Goal: Book appointment/travel/reservation

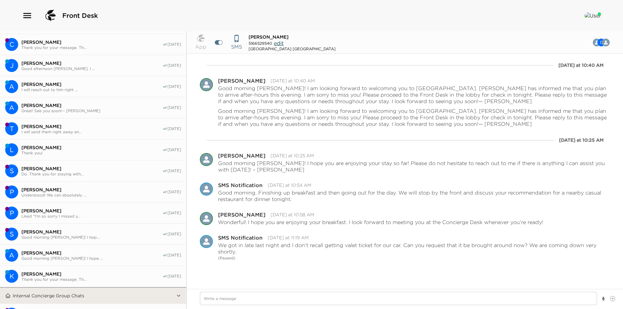
scroll to position [396, 0]
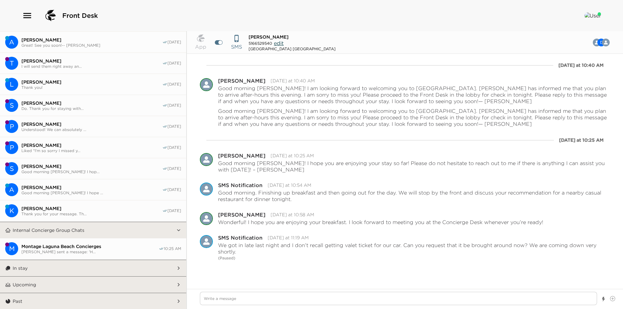
click at [71, 270] on button "In stay" at bounding box center [93, 268] width 165 height 16
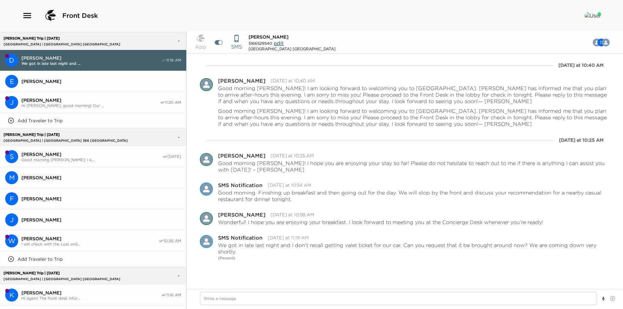
scroll to position [882, 0]
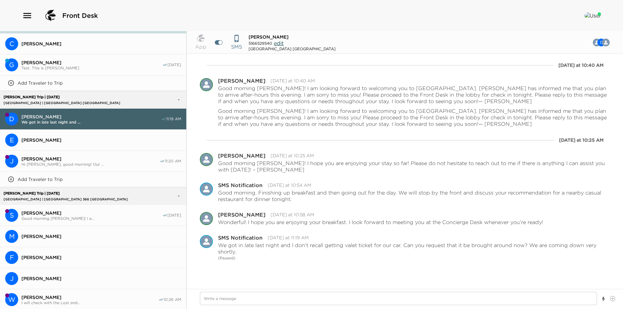
click at [67, 162] on span "Hi Vanessa, good morning! Our ..." at bounding box center [90, 164] width 138 height 5
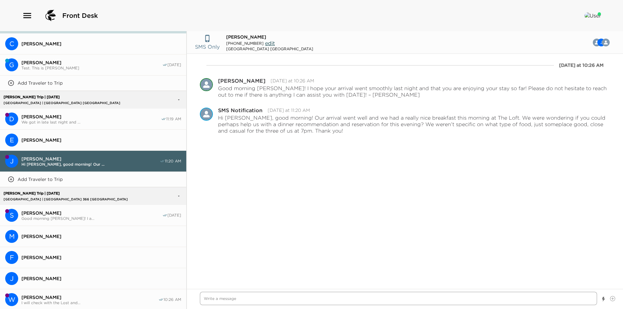
click at [316, 300] on textarea "Write a message" at bounding box center [398, 298] width 397 height 13
type textarea "x"
type textarea "G"
type textarea "x"
type textarea "Go"
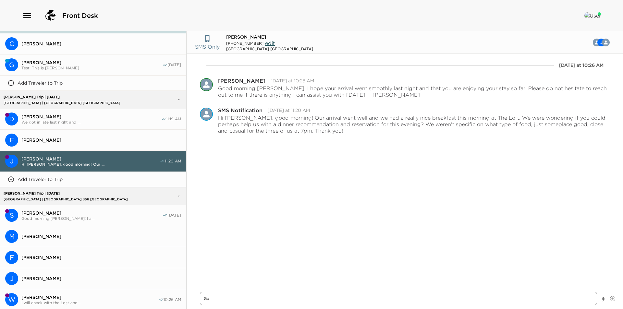
type textarea "x"
type textarea "Goo"
type textarea "x"
type textarea "Good"
type textarea "x"
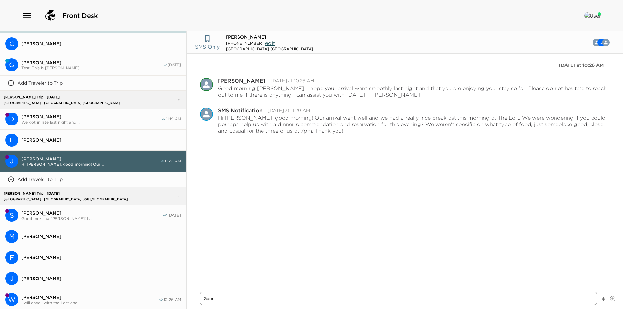
type textarea "Good"
type textarea "x"
type textarea "Good m"
type textarea "x"
type textarea "Good mo"
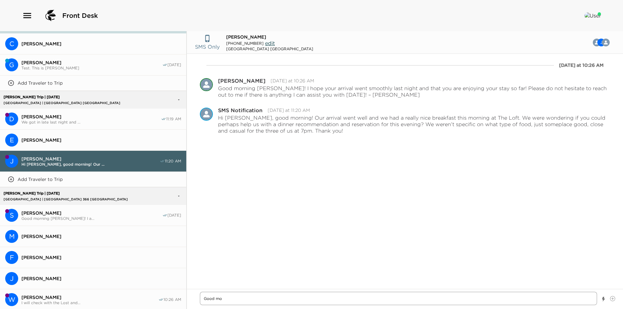
type textarea "x"
type textarea "Good morn"
type textarea "x"
type textarea "Good morni"
type textarea "x"
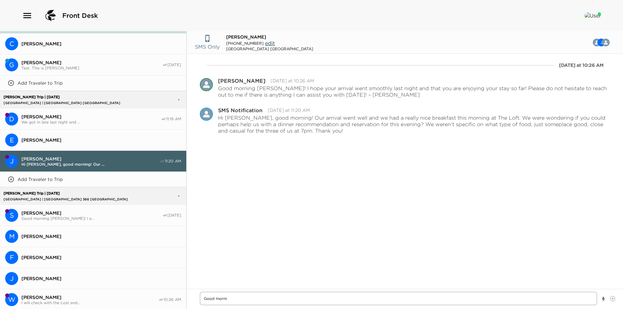
type textarea "Good mornin"
type textarea "x"
type textarea "Good morning"
type textarea "x"
type textarea "Good morning!"
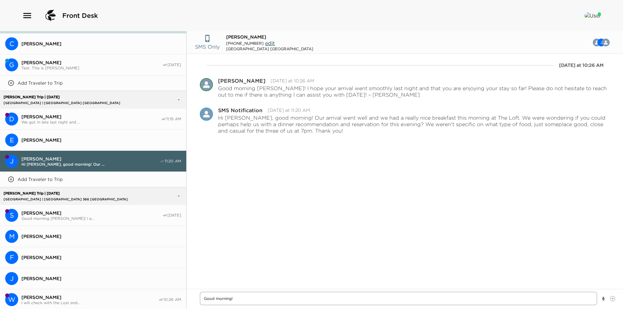
type textarea "x"
type textarea "Good morning!"
type textarea "x"
type textarea "Good morning! T"
type textarea "x"
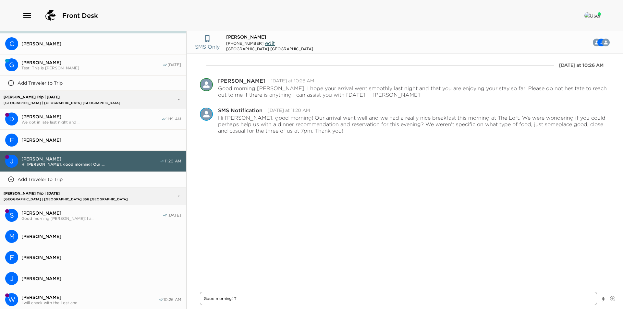
type textarea "Good morning! Th"
type textarea "x"
type textarea "Good morning! Thr"
type textarea "x"
type textarea "Good morning! Thre"
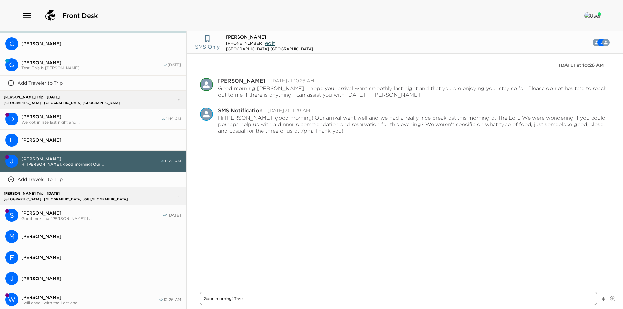
type textarea "x"
type textarea "Good morning! Thr"
type textarea "x"
type textarea "Good morning! Thre"
type textarea "x"
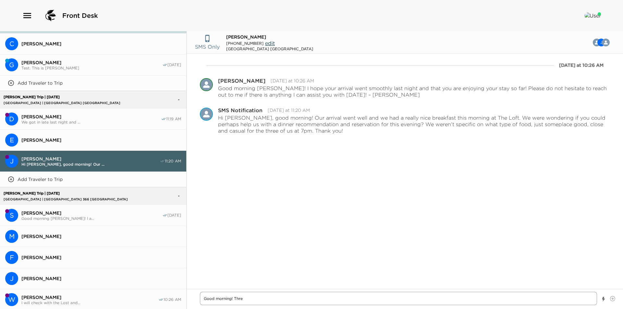
type textarea "Good morning! Thr"
type textarea "x"
type textarea "Good morning! Th"
type textarea "x"
type textarea "Good morning! The"
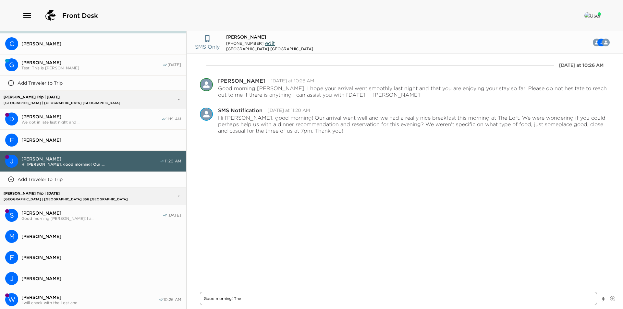
type textarea "x"
type textarea "Good morning! Ther"
type textarea "x"
type textarea "Good morning! There"
type textarea "x"
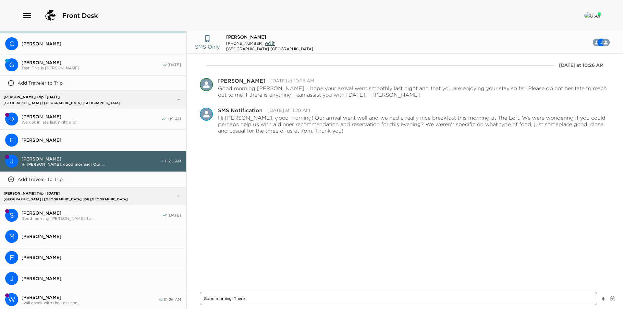
type textarea "Good morning! There"
type textarea "x"
type textarea "Good morning! There a"
type textarea "x"
type textarea "Good morning! There are"
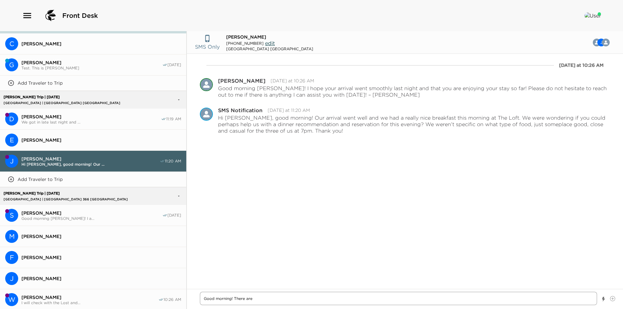
type textarea "x"
type textarea "Good morning! There are"
type textarea "x"
type textarea "Good morning! There are l"
type textarea "x"
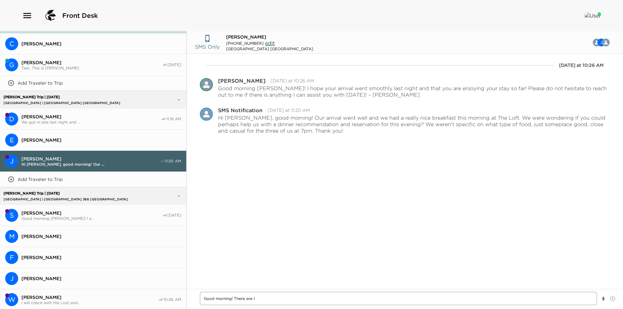
type textarea "Good morning! There are ll"
type textarea "x"
type textarea "Good morning! There are llo"
type textarea "x"
type textarea "Good morning! There are llot"
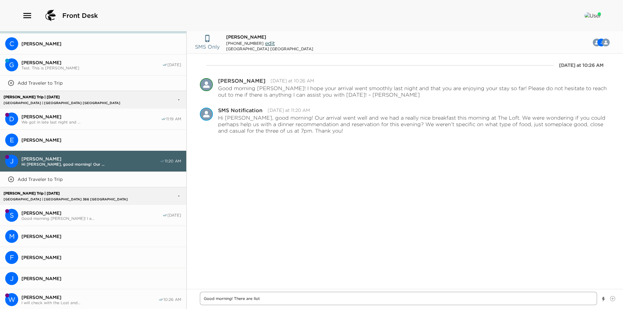
type textarea "x"
type textarea "Good morning! There are llots"
type textarea "x"
type textarea "Good morning! There are llots"
type textarea "x"
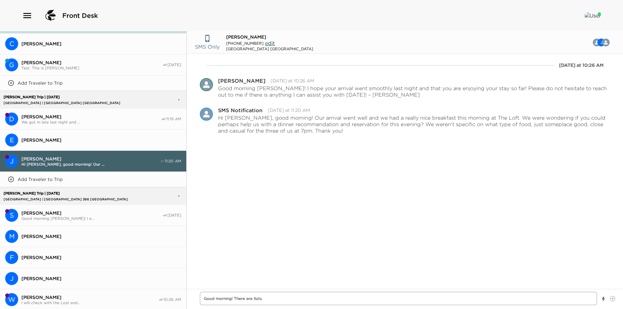
type textarea "Good morning! There are llots o"
type textarea "x"
type textarea "Good morning! There are llots of"
type textarea "x"
type textarea "Good morning! There are llots of"
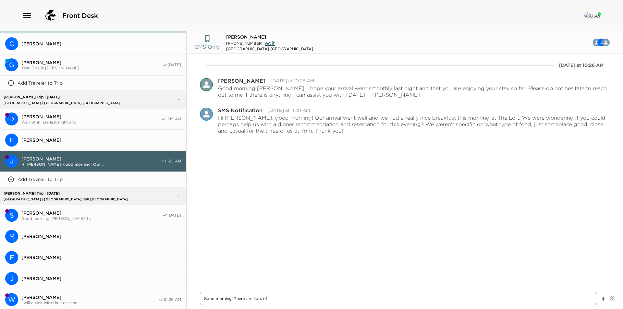
type textarea "x"
type textarea "Good morning! There are llots of"
type textarea "x"
type textarea "Good morning! There are llots o"
type textarea "x"
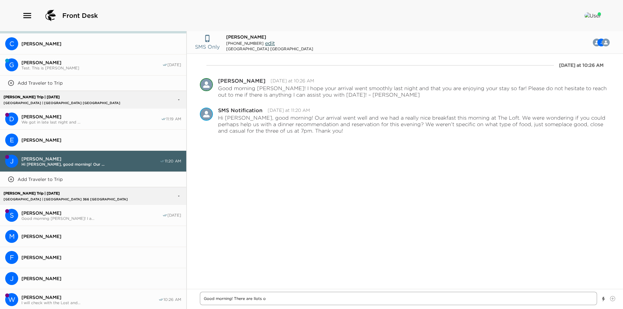
type textarea "Good morning! There are llots"
type textarea "x"
type textarea "Good morning! There are llots"
type textarea "x"
type textarea "Good morning! There are llot"
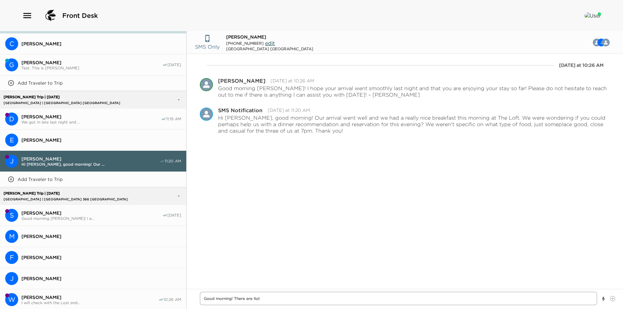
type textarea "x"
type textarea "Good morning! There are llo"
type textarea "x"
type textarea "Good morning! There are ll"
type textarea "x"
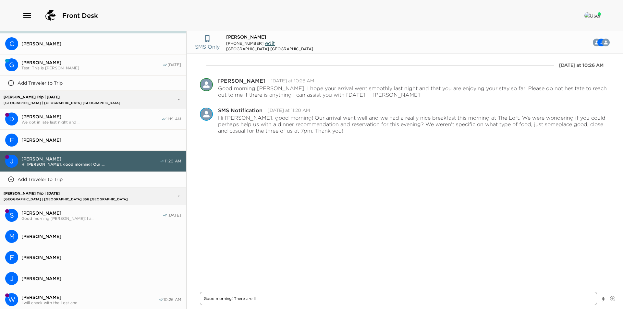
type textarea "Good morning! There are l"
type textarea "x"
type textarea "Good morning! There are lo"
type textarea "x"
type textarea "Good morning! There are lot"
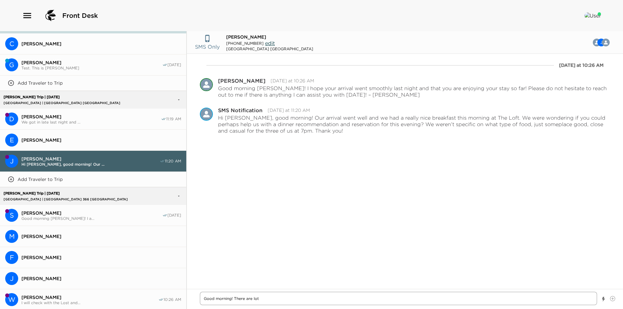
type textarea "x"
type textarea "Good morning! There are lots"
type textarea "x"
type textarea "Good morning! There are lots"
type textarea "x"
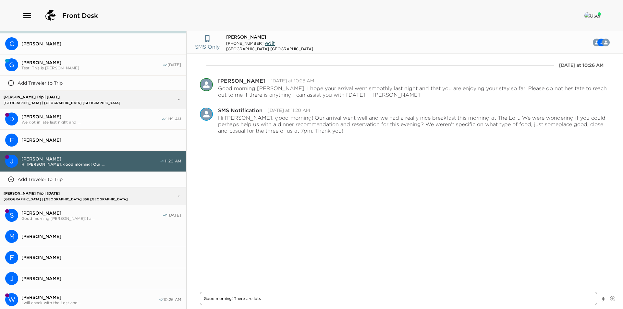
type textarea "Good morning! There are lots o"
type textarea "x"
type textarea "Good morning! There are lots of"
type textarea "x"
type textarea "Good morning! There are lots of"
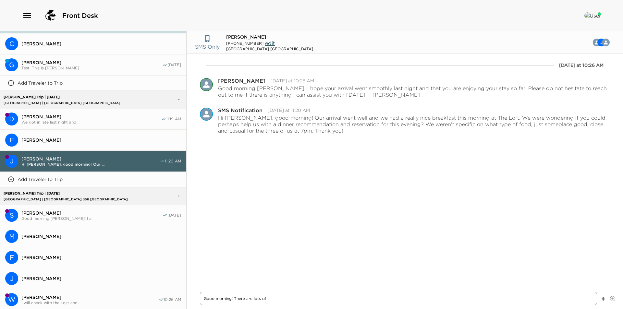
type textarea "x"
type textarea "Good morning! There are lots of g"
type textarea "x"
type textarea "Good morning! There are lots of gr"
type textarea "x"
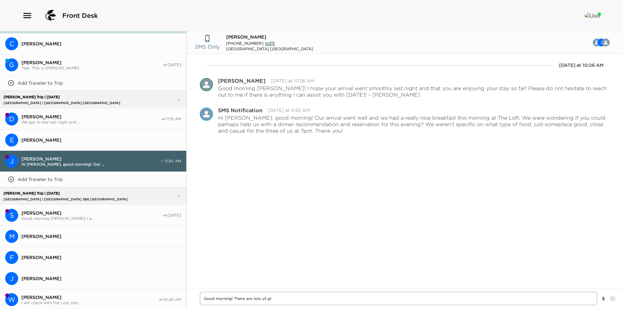
type textarea "Good morning! There are lots of gre"
type textarea "x"
type textarea "Good morning! There are lots of grea"
type textarea "x"
type textarea "Good morning! There are lots of great"
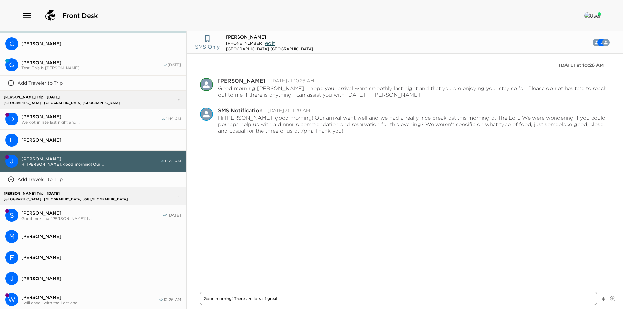
type textarea "x"
type textarea "Good morning! There are lots of great"
type textarea "x"
type textarea "Good morning! There are lots of great c"
type textarea "x"
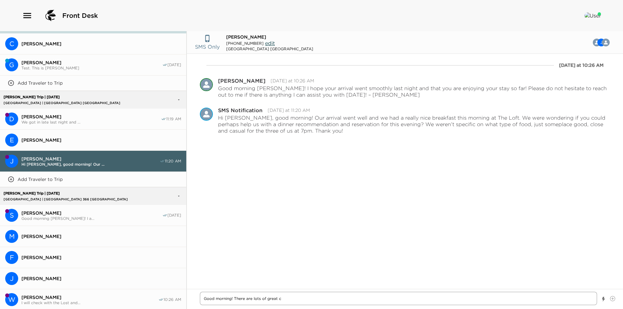
type textarea "Good morning! There are lots of great ca"
type textarea "x"
type textarea "Good morning! There are lots of great cas"
type textarea "x"
type textarea "Good morning! There are lots of great casu"
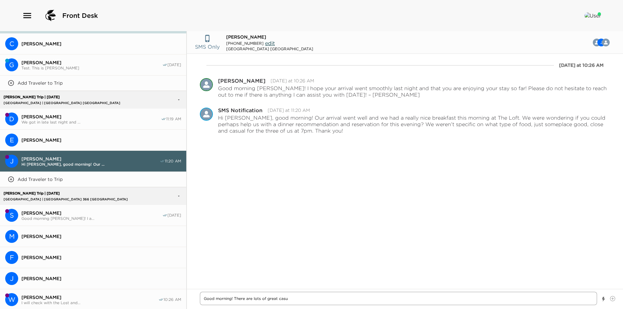
type textarea "x"
type textarea "Good morning! There are lots of great casual"
type textarea "x"
type textarea "Good morning! There are lots of great casual"
type textarea "x"
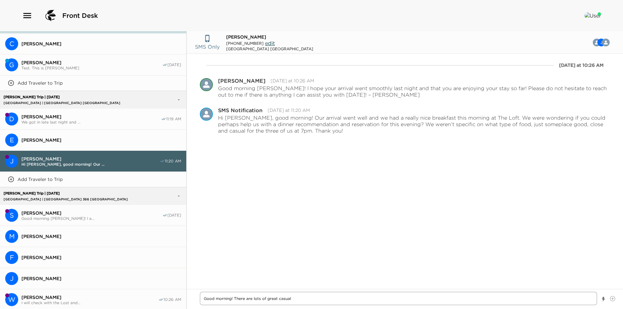
type textarea "Good morning! There are lots of great casual o"
type textarea "x"
type textarea "Good morning! There are lots of great casual op"
type textarea "x"
type textarea "Good morning! There are lots of great casual opt"
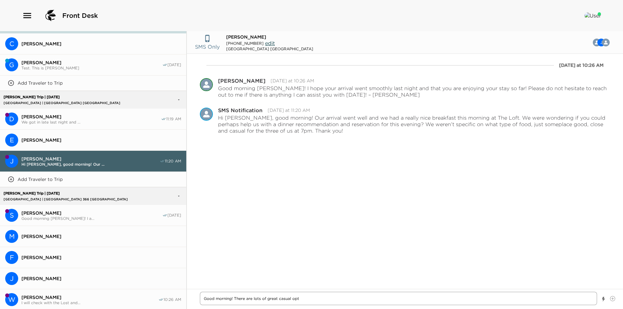
type textarea "x"
type textarea "Good morning! There are lots of great casual opti"
type textarea "x"
type textarea "Good morning! There are lots of great casual optio"
type textarea "x"
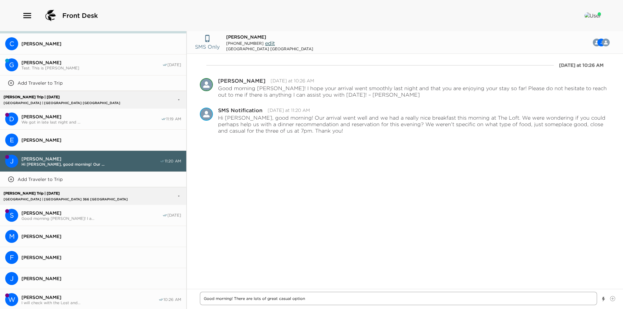
type textarea "Good morning! There are lots of great casual options"
type textarea "x"
type textarea "Good morning! There are lots of great casual options"
type textarea "x"
type textarea "Good morning! There are lots of great casual options i"
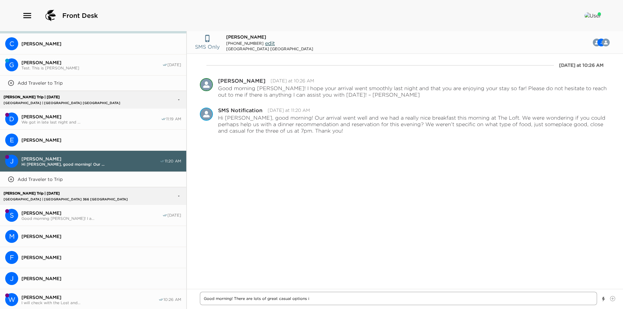
type textarea "x"
type textarea "Good morning! There are lots of great casual options in"
type textarea "x"
type textarea "Good morning! There are lots of great casual options in"
type textarea "x"
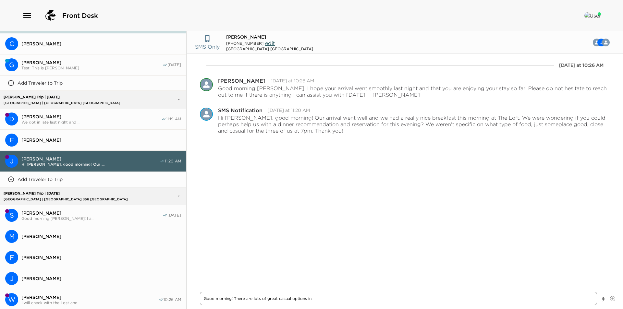
type textarea "Good morning! There are lots of great casual options in L"
type textarea "x"
type textarea "Good morning! There are lots of great casual options in La"
type textarea "x"
type textarea "Good morning! There are lots of great casual options in Lag"
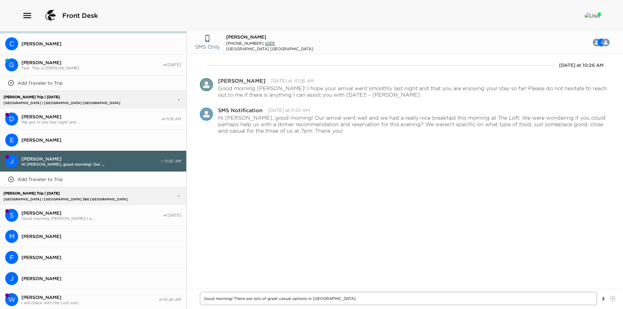
type textarea "x"
type textarea "Good morning! There are lots of great casual options in Lagu"
type textarea "x"
type textarea "Good morning! There are lots of great casual options in Lagun"
type textarea "x"
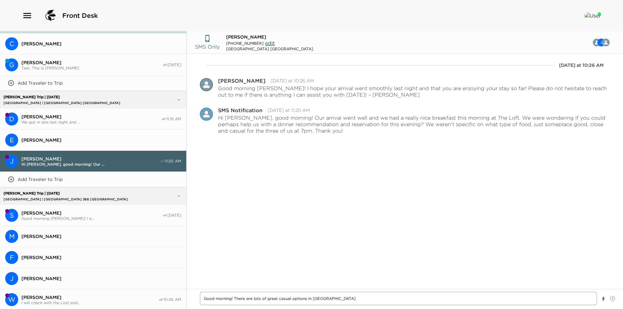
type textarea "Good morning! There are lots of great casual options in Laguna"
type textarea "x"
type textarea "Good morning! There are lots of great casual options in Laguna"
type textarea "x"
type textarea "Good morning! There are lots of great casual options in Laguna B"
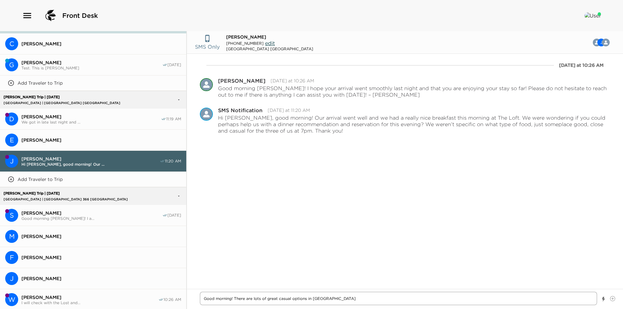
type textarea "x"
type textarea "Good morning! There are lots of great casual options in Laguna Bea"
type textarea "x"
type textarea "Good morning! There are lots of great casual options in Laguna Beac"
type textarea "x"
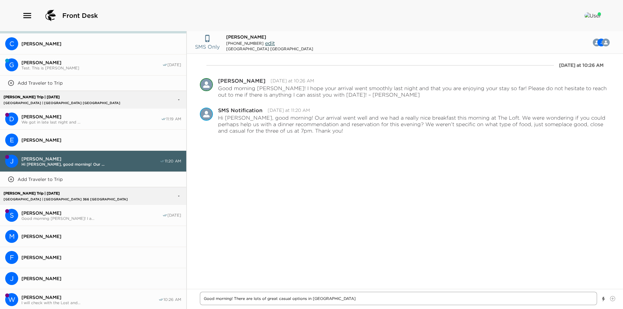
type textarea "Good morning! There are lots of great casual options in Laguna Beach"
type textarea "x"
type textarea "Good morning! There are lots of great casual options in Laguna Beach!"
type textarea "x"
type textarea "Good morning! There are lots of great casual options in Laguna Beach!"
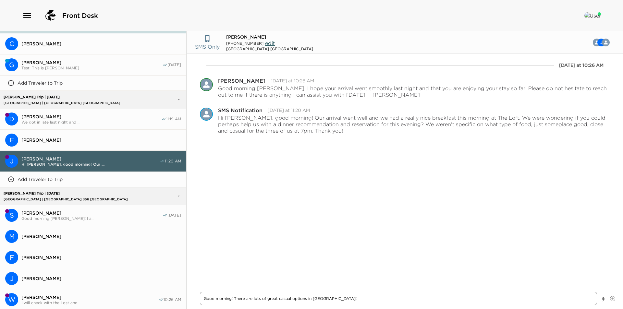
type textarea "x"
type textarea "Good morning! There are lots of great casual options in Laguna Beach!"
type textarea "x"
type textarea "Good morning! There are lots of great casual options in Laguna Beach!"
paste textarea "South of Nick's: Modern Mexican Kitchen. Starfish: Asian Coastal Cuisine. 230 F…"
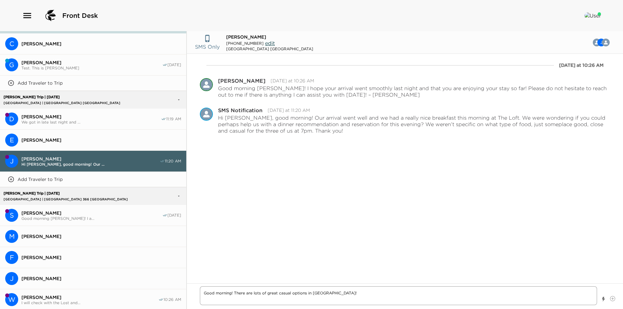
type textarea "x"
type textarea "Good morning! There are lots of great casual options in Laguna Beach! South of …"
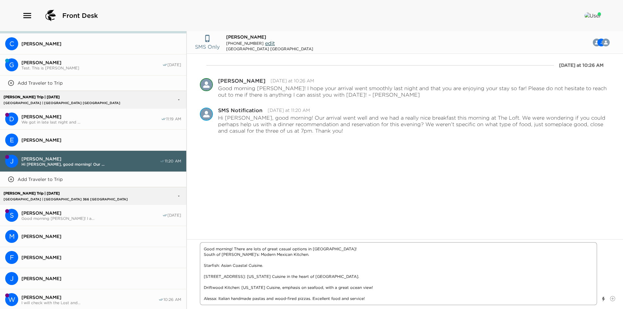
click at [354, 248] on textarea "Good morning! There are lots of great casual options in Laguna Beach! South of …" at bounding box center [398, 273] width 397 height 63
type textarea "x"
type textarea "Good morning! There are lots of great casual options in Laguna Beach! South of …"
type textarea "x"
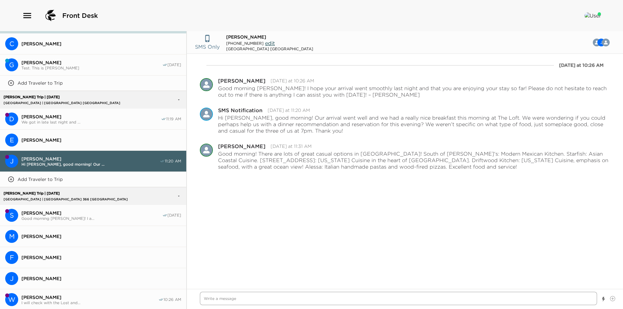
click at [361, 301] on textarea "Write a message" at bounding box center [398, 298] width 397 height 13
type textarea "x"
type textarea "S"
type textarea "x"
type textarea "So"
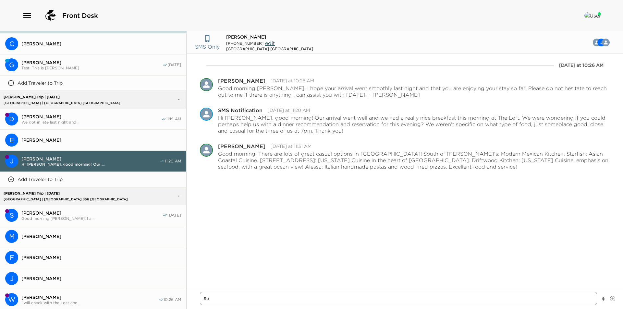
type textarea "x"
type textarea "Sor"
type textarea "x"
type textarea "Sorr"
type textarea "x"
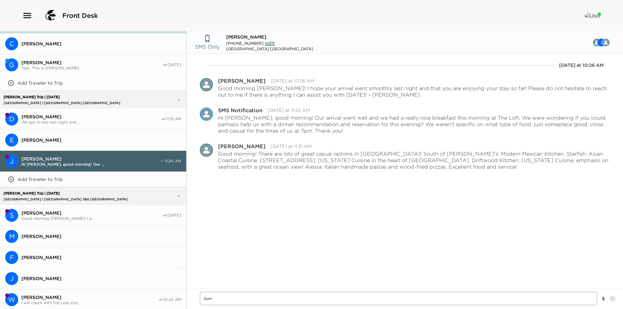
type textarea "Sorry"
type textarea "x"
type textarea "Sorry"
type textarea "x"
type textarea "Sorry t"
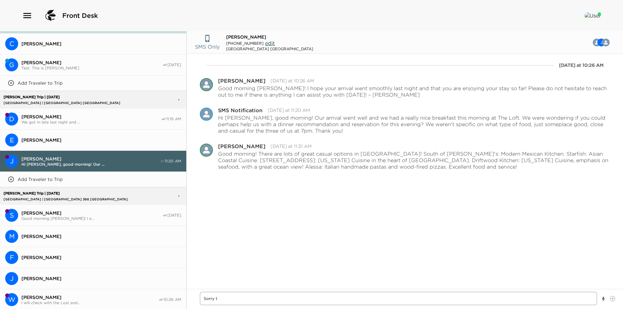
type textarea "x"
type textarea "Sorry"
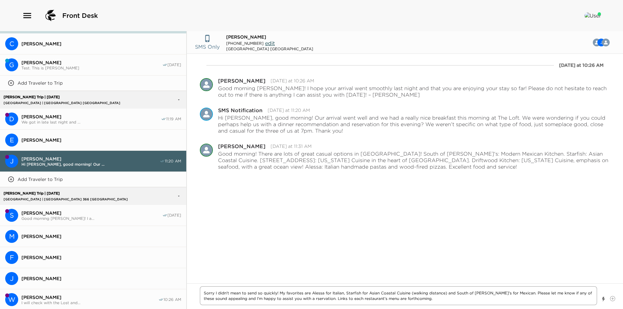
click at [293, 300] on textarea "Sorry I didn't mean to send so quickly! My favorites are Alessa for Italian, St…" at bounding box center [398, 296] width 397 height 19
click at [425, 300] on textarea "Sorry I didn't mean to send so quickly! My favorites are Alessa for Italian, St…" at bounding box center [398, 296] width 397 height 19
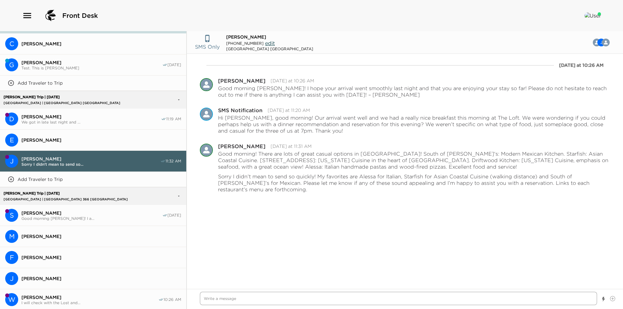
click at [226, 301] on textarea "Write a message" at bounding box center [398, 298] width 397 height 13
paste textarea "[URL][DOMAIN_NAME]"
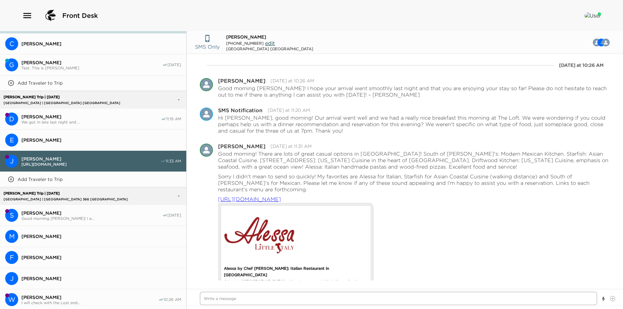
paste textarea "[URL][DOMAIN_NAME]"
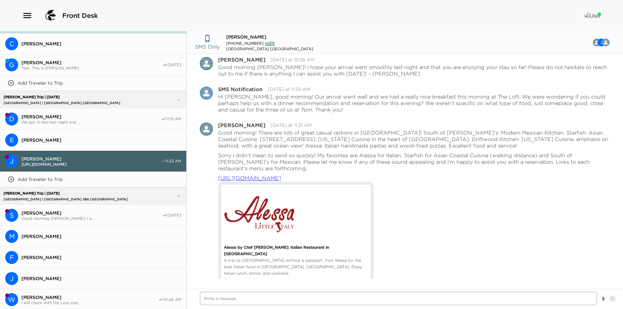
scroll to position [30, 0]
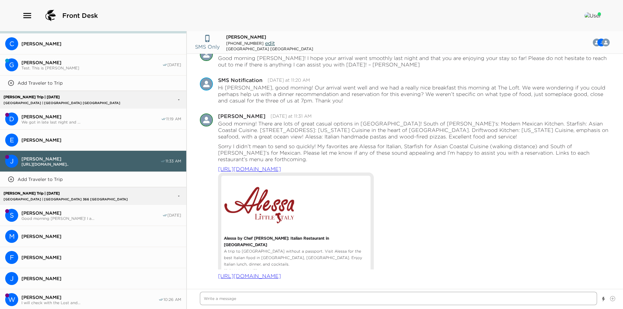
paste textarea "[URL][DOMAIN_NAME]"
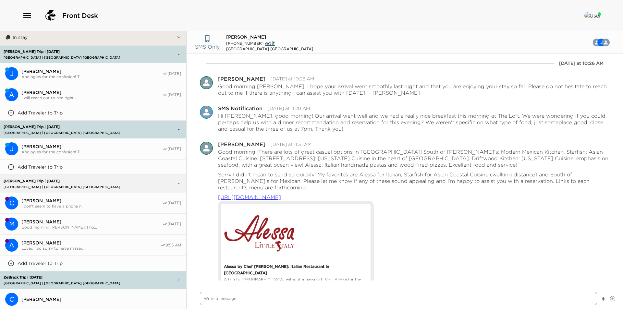
scroll to position [558, 0]
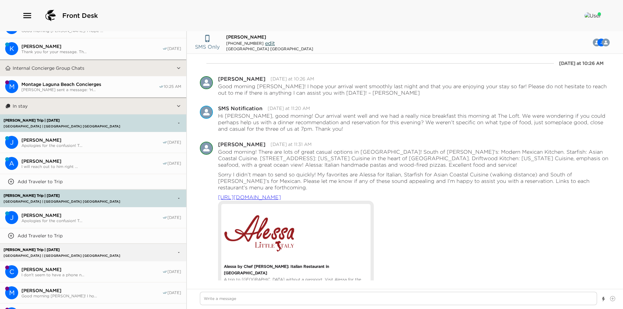
click at [50, 107] on button "In stay" at bounding box center [93, 106] width 165 height 16
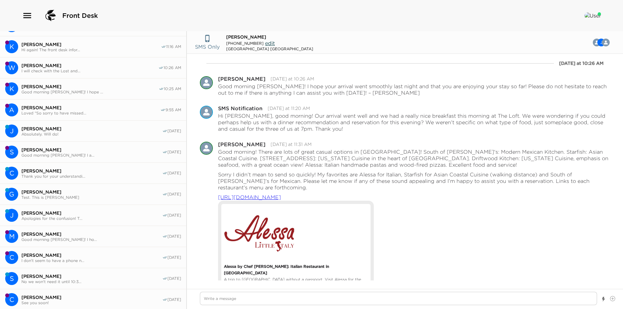
scroll to position [0, 0]
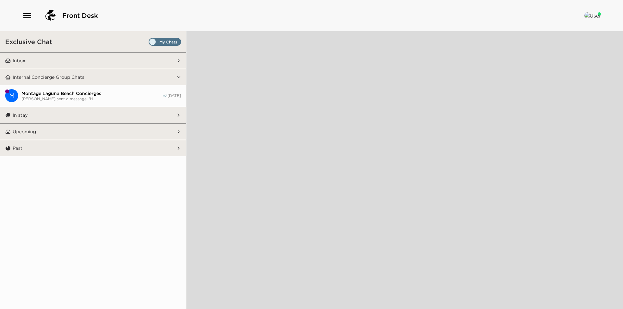
click at [74, 62] on button "Inbox" at bounding box center [93, 61] width 165 height 16
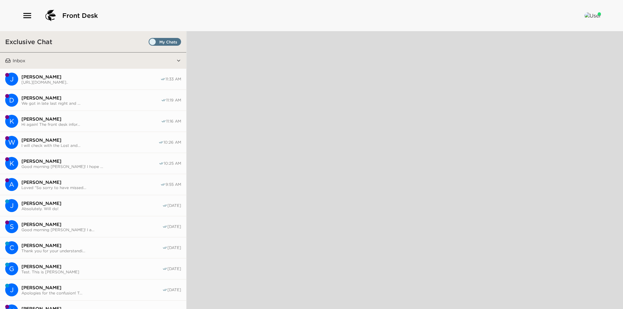
click at [86, 76] on span "[PERSON_NAME]" at bounding box center [90, 77] width 139 height 6
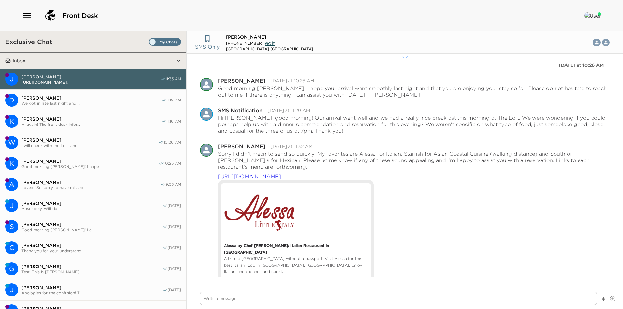
scroll to position [122, 0]
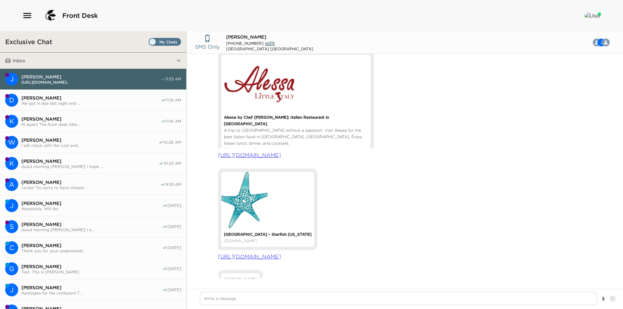
click at [150, 43] on span "Set all destinations" at bounding box center [165, 44] width 32 height 8
click at [150, 43] on input "Set all destinations" at bounding box center [150, 43] width 0 height 0
click at [35, 99] on span "[PERSON_NAME]" at bounding box center [91, 98] width 140 height 6
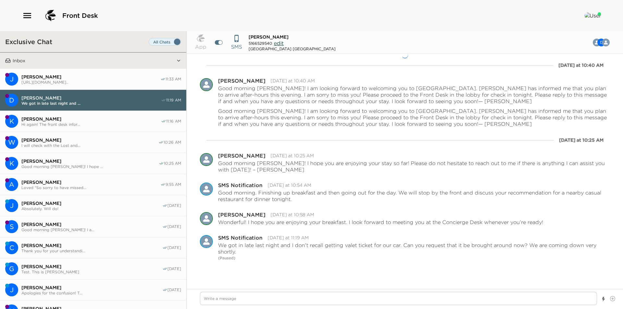
click at [38, 80] on span "[URL][DOMAIN_NAME].." at bounding box center [90, 82] width 139 height 5
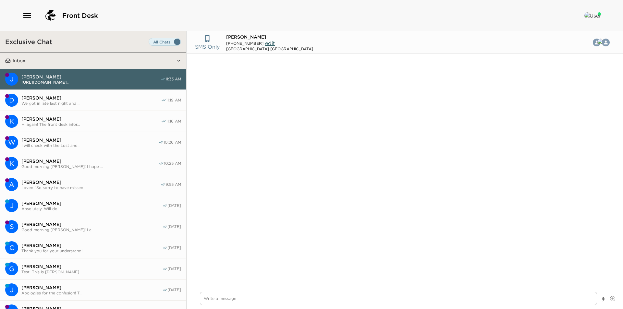
scroll to position [129, 0]
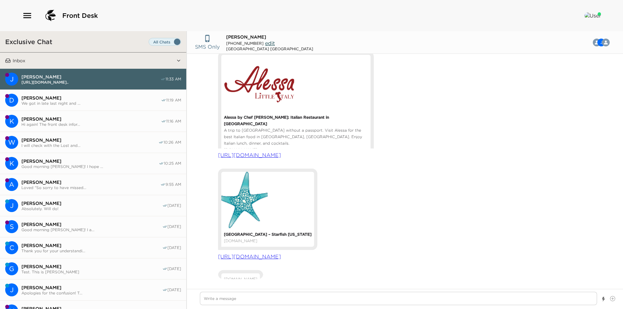
click at [40, 97] on span "[PERSON_NAME]" at bounding box center [91, 98] width 140 height 6
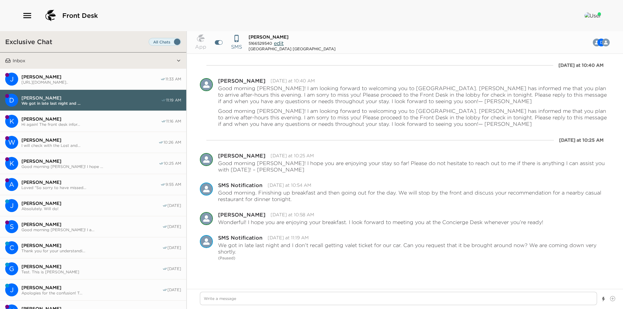
click at [47, 67] on button "Inbox" at bounding box center [93, 61] width 165 height 16
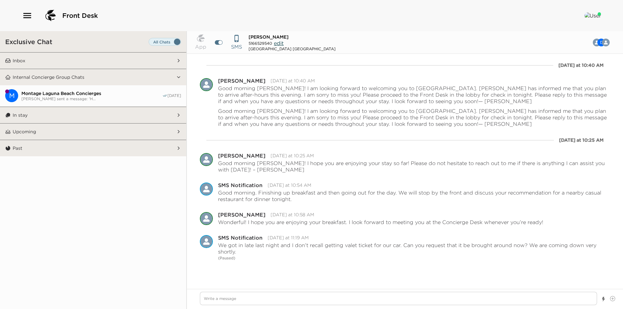
click at [70, 55] on button "Inbox" at bounding box center [93, 61] width 165 height 16
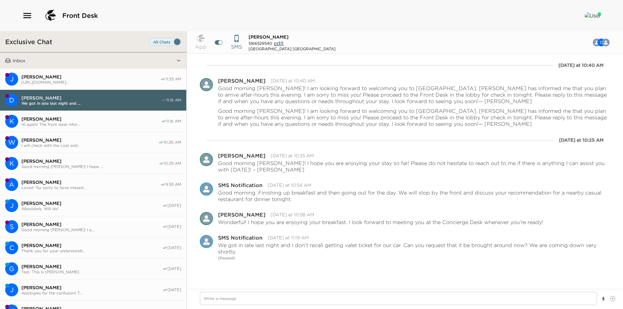
click at [94, 80] on span "[URL][DOMAIN_NAME].." at bounding box center [90, 82] width 139 height 5
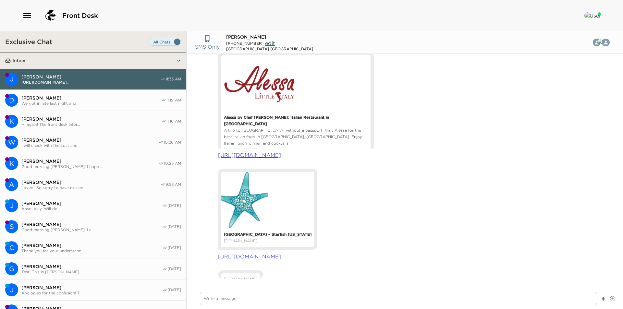
type textarea "x"
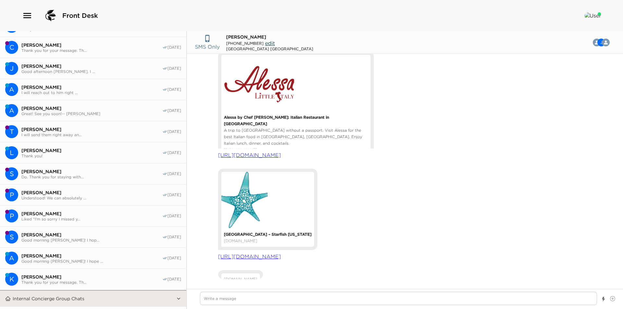
scroll to position [417, 0]
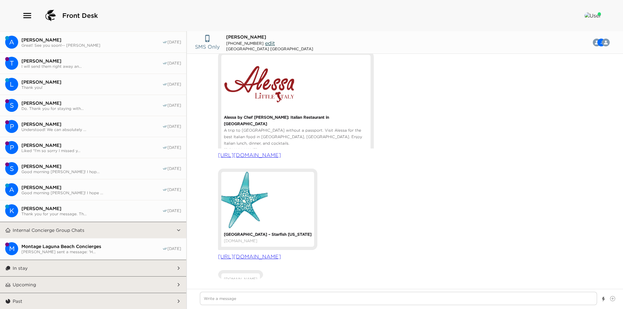
click at [136, 267] on button "In stay" at bounding box center [93, 268] width 165 height 16
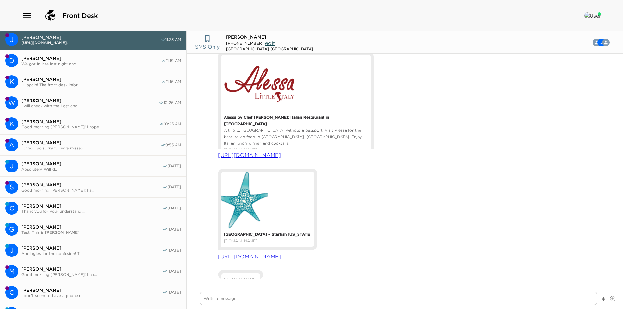
scroll to position [0, 0]
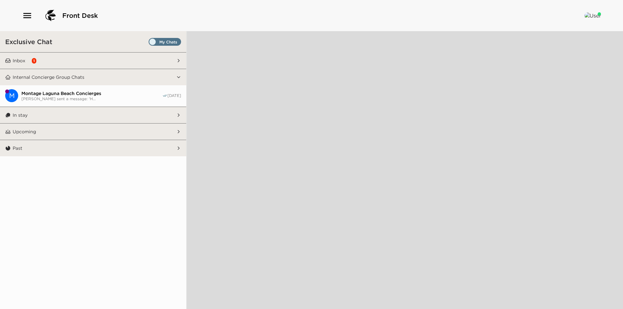
click at [79, 64] on button "Inbox 1" at bounding box center [93, 61] width 165 height 16
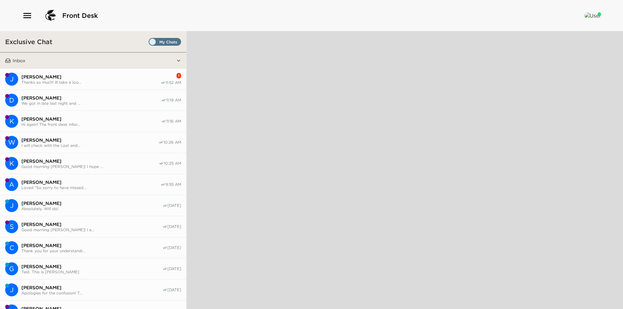
click at [79, 77] on span "[PERSON_NAME]" at bounding box center [90, 77] width 139 height 6
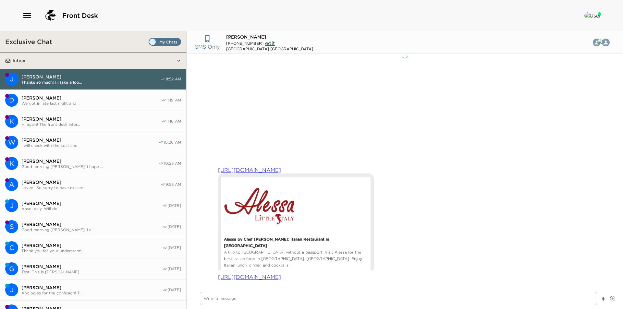
scroll to position [145, 0]
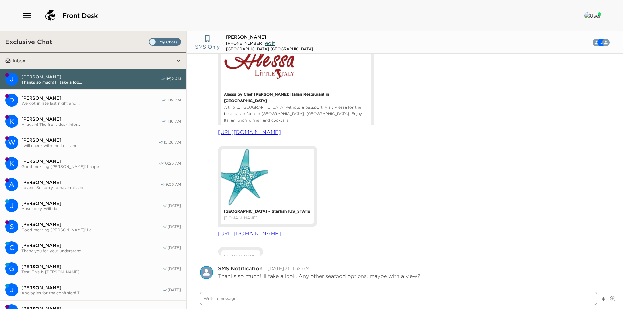
click at [304, 300] on textarea "Write a message" at bounding box center [398, 298] width 397 height 13
type textarea "x"
type textarea "Y"
type textarea "x"
type textarea "Ye"
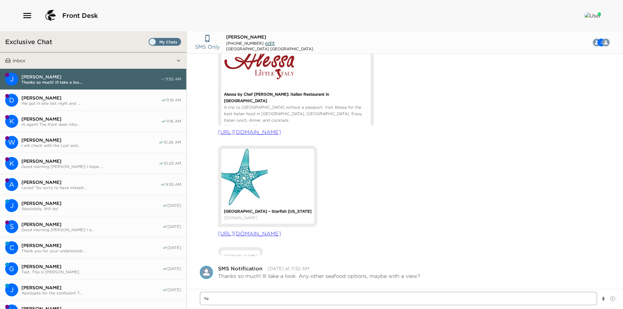
type textarea "x"
type textarea "Yes"
type textarea "x"
type textarea "Yes!"
type textarea "x"
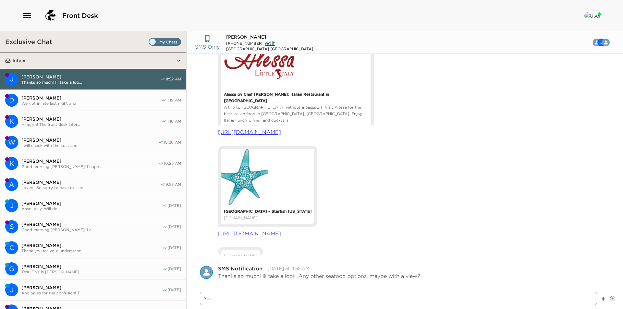
type textarea "Yes!"
type textarea "x"
type textarea "Yes! F"
type textarea "x"
type textarea "Yes! Fo"
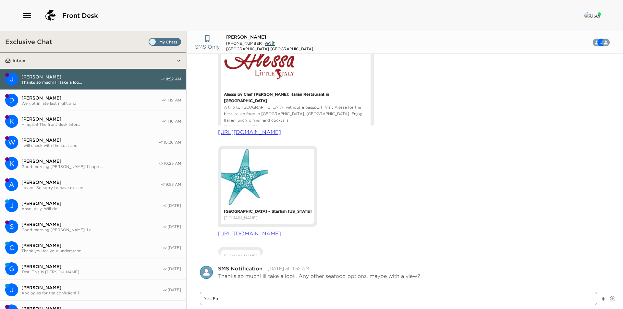
type textarea "x"
type textarea "Yes! For"
type textarea "x"
type textarea "Yes! For"
type textarea "x"
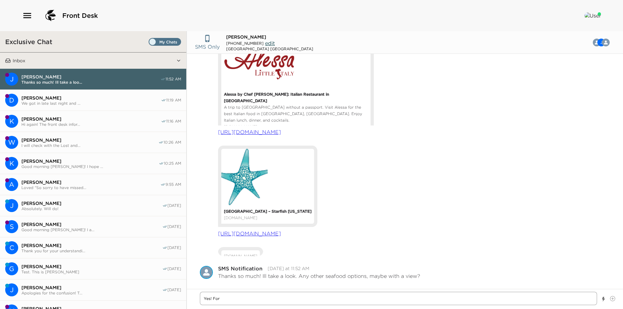
type textarea "Yes! For s"
type textarea "x"
type textarea "Yes! For se"
type textarea "x"
type textarea "Yes! For sea"
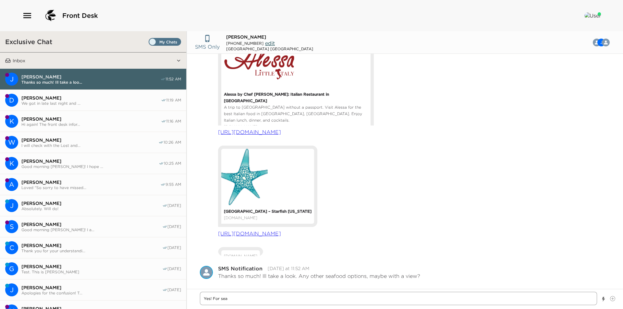
type textarea "x"
type textarea "Yes! For seaf"
type textarea "x"
type textarea "Yes! For seafo"
type textarea "x"
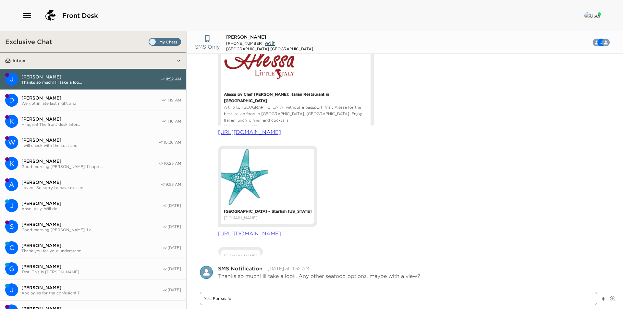
type textarea "Yes! For seafoo"
type textarea "x"
type textarea "Yes! For seafood"
type textarea "x"
type textarea "Yes! For seafood"
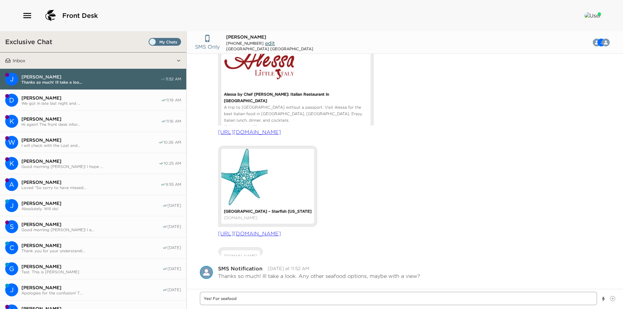
type textarea "x"
type textarea "Yes! For seafood wi"
type textarea "x"
type textarea "Yes! For seafood wit"
type textarea "x"
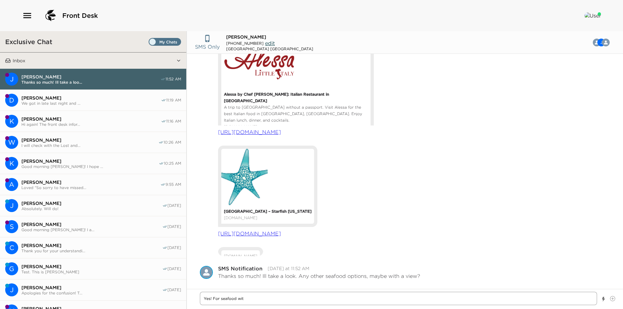
type textarea "Yes! For seafood with"
type textarea "x"
type textarea "Yes! For seafood with"
type textarea "x"
type textarea "Yes! For seafood with a"
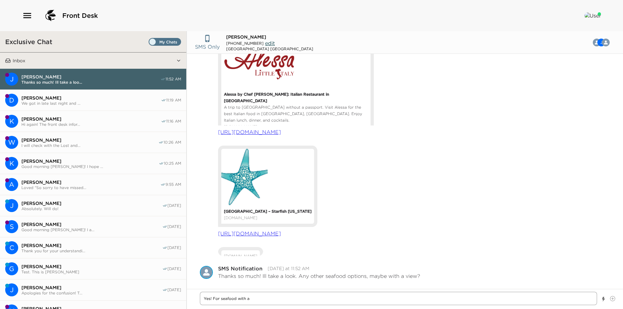
type textarea "x"
type textarea "Yes! For seafood with a"
type textarea "x"
type textarea "Yes! For seafood with a v"
type textarea "x"
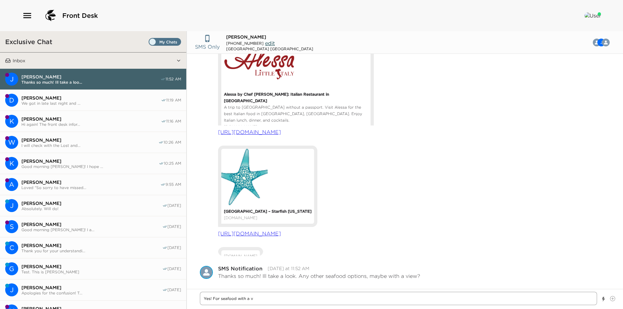
type textarea "Yes! For seafood with a vi"
type textarea "x"
type textarea "Yes! For seafood with a vie"
type textarea "x"
type textarea "Yes! For seafood with a view"
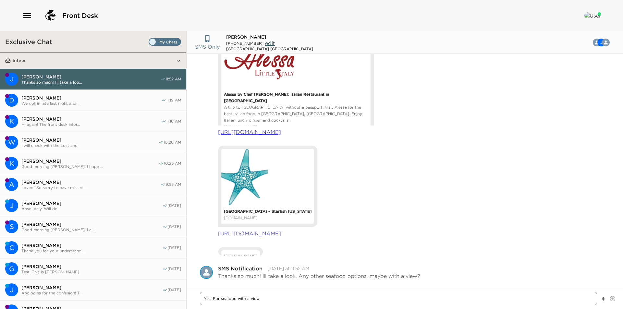
type textarea "x"
type textarea "Yes! For seafood with a view,"
type textarea "x"
type textarea "Yes! For seafood with a view,"
type textarea "x"
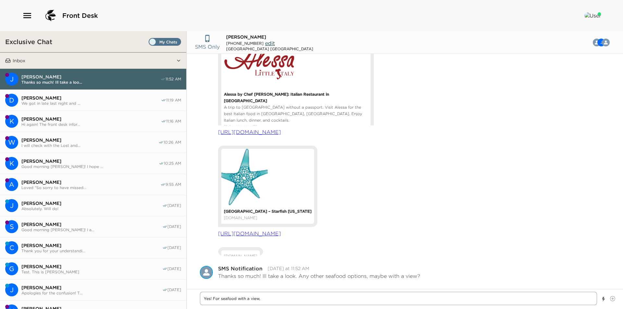
type textarea "Yes! For seafood with a view, I"
type textarea "x"
type textarea "Yes! For seafood with a view, I"
type textarea "x"
type textarea "Yes! For seafood with a view, I r"
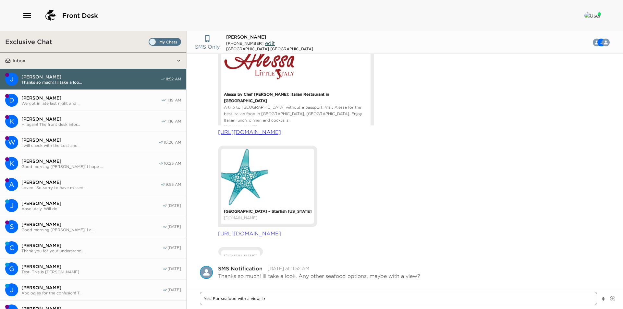
type textarea "x"
type textarea "Yes! For seafood with a view, I re"
type textarea "x"
type textarea "Yes! For seafood with a view, I rec"
type textarea "x"
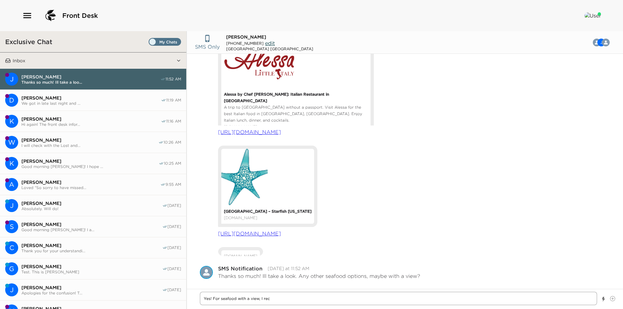
type textarea "Yes! For seafood with a view, I reco"
type textarea "x"
type textarea "Yes! For seafood with a view, I recom"
type textarea "x"
type textarea "Yes! For seafood with a view, I recomm"
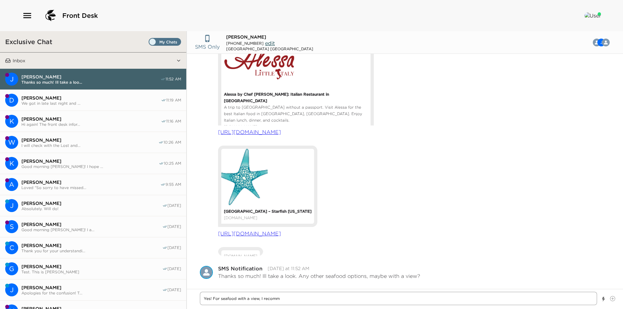
type textarea "x"
type textarea "Yes! For seafood with a view, I recomme"
type textarea "x"
type textarea "Yes! For seafood with a view, I recommen"
type textarea "x"
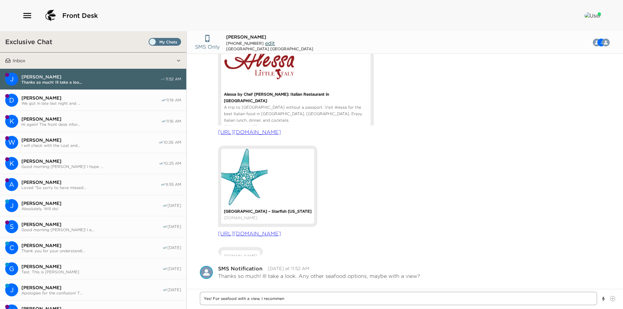
type textarea "Yes! For seafood with a view, I recommend"
type textarea "x"
type textarea "Yes! For seafood with a view, I recommend"
type textarea "x"
type textarea "Yes! For seafood with a view, I recommend D"
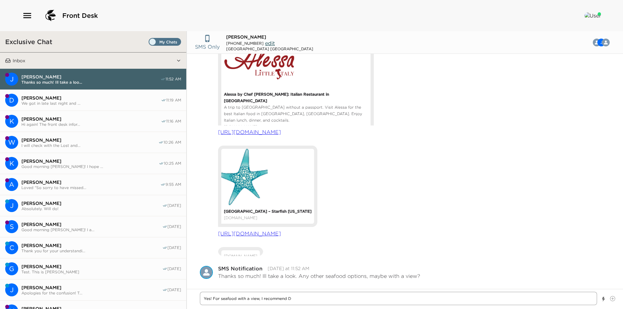
type textarea "x"
type textarea "Yes! For seafood with a view, I recommend Dr"
type textarea "x"
type textarea "Yes! For seafood with a view, I recommend Dri"
type textarea "x"
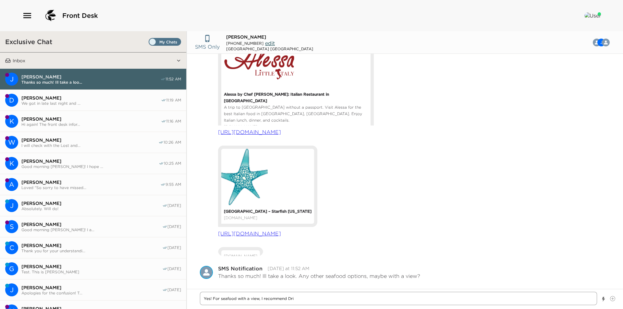
type textarea "Yes! For seafood with a view, I recommend Drif"
type textarea "x"
type textarea "Yes! For seafood with a view, I recommend Drift"
type textarea "x"
type textarea "Yes! For seafood with a view, I recommend Driftw"
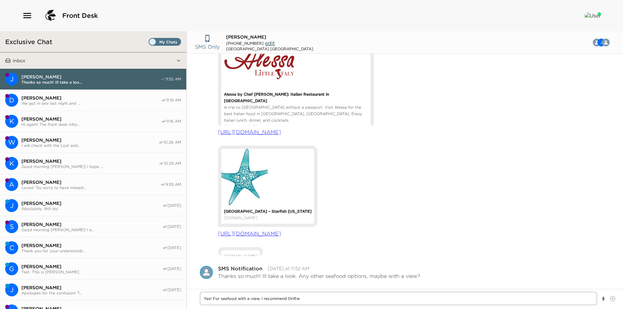
type textarea "x"
type textarea "Yes! For seafood with a view, I recommend Driftwo"
type textarea "x"
type textarea "Yes! For seafood with a view, I recommend Driftwoo"
type textarea "x"
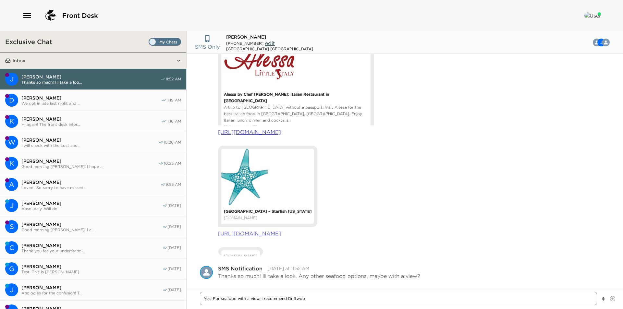
type textarea "Yes! For seafood with a view, I recommend Driftwood"
type textarea "x"
type textarea "Yes! For seafood with a view, I recommend Driftwood"
type textarea "x"
type textarea "Yes! For seafood with a view, I recommend Driftwood K"
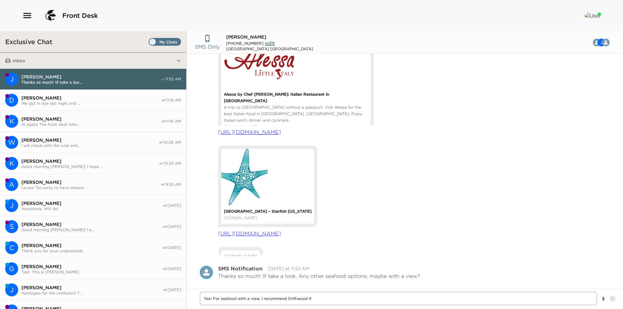
type textarea "x"
type textarea "Yes! For seafood with a view, I recommend Driftwood Ki"
type textarea "x"
type textarea "Yes! For seafood with a view, I recommend Driftwood Kit"
type textarea "x"
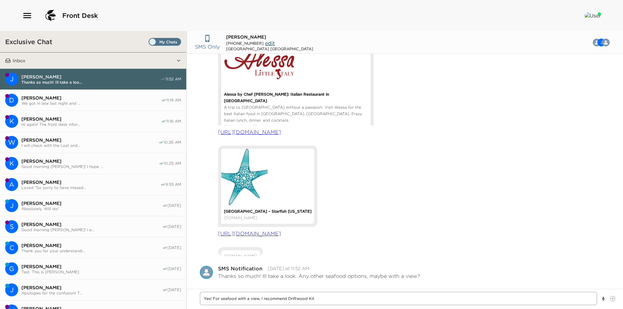
type textarea "Yes! For seafood with a view, I recommend Driftwood Kitc"
type textarea "x"
type textarea "Yes! For seafood with a view, I recommend Driftwood Kitch"
type textarea "x"
type textarea "Yes! For seafood with a view, I recommend Driftwood Kitche"
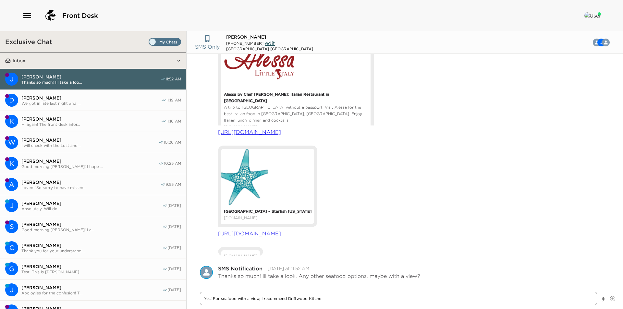
type textarea "x"
type textarea "Yes! For seafood with a view, I recommend Driftwood Kitchen"
type textarea "x"
type textarea "Yes! For seafood with a view, I recommend Driftwood Kitchen!"
type textarea "x"
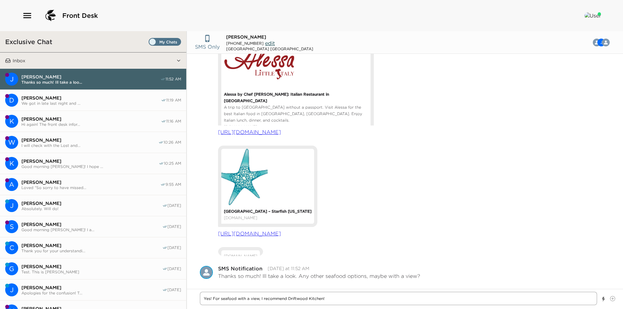
type textarea "Yes! For seafood with a view, I recommend Driftwood Kitchen!"
type textarea "x"
type textarea "Yes! For seafood with a view, I recommend Driftwood Kitchen!"
paste textarea "https://www.driftwoodkitchen.com/"
type textarea "x"
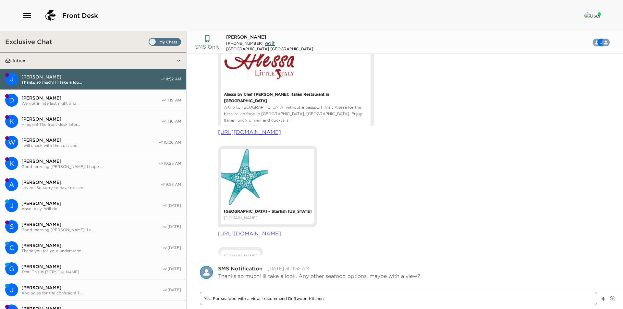
type textarea "Yes! For seafood with a view, I recommend Driftwood Kitchen! https://www.driftw…"
type textarea "x"
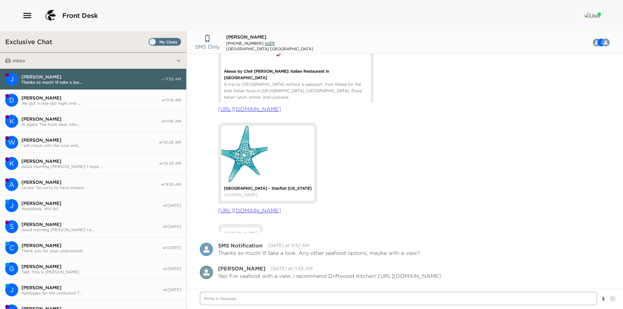
type textarea "A"
type textarea "x"
type textarea "Al"
type textarea "x"
type textarea "Als"
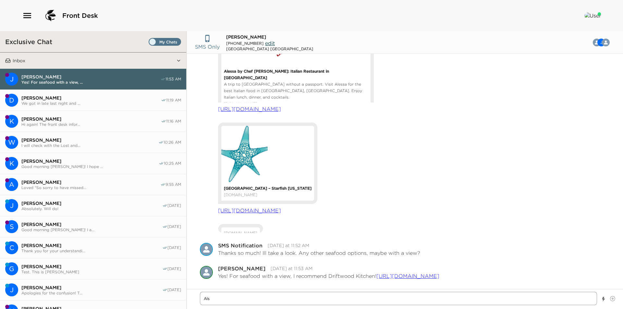
type textarea "x"
type textarea "Also"
type textarea "x"
type textarea "Also,"
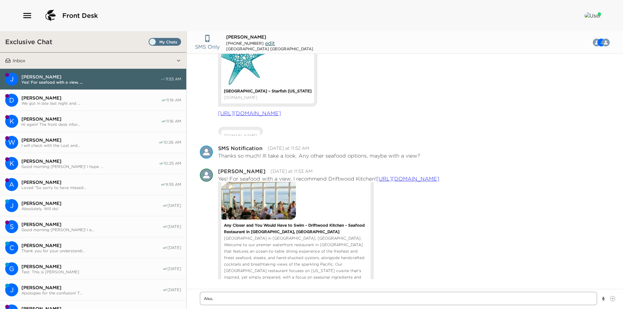
type textarea "x"
type textarea "Also,"
type textarea "x"
type textarea "Also, o"
type textarea "x"
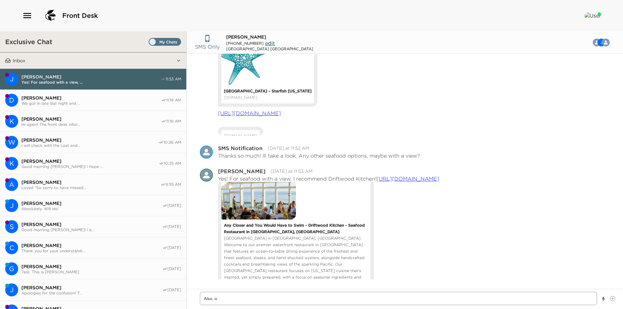
type textarea "Also, ou"
type textarea "x"
type textarea "Also, our"
type textarea "x"
type textarea "Also, our"
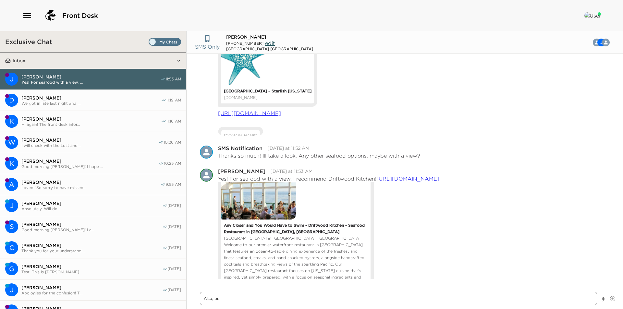
type textarea "x"
type textarea "Also, our o"
type textarea "x"
type textarea "Also, our on"
type textarea "x"
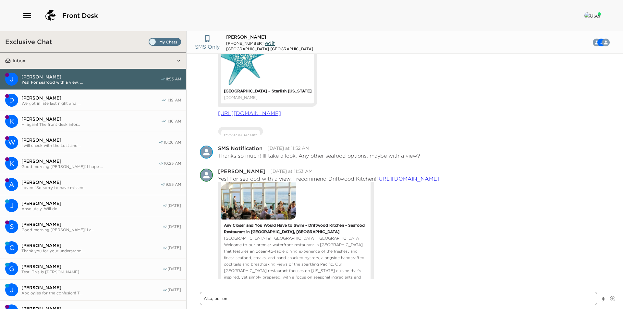
type textarea "Also, our on-"
type textarea "x"
type textarea "Also, our on-s"
type textarea "x"
type textarea "Also, our on-si"
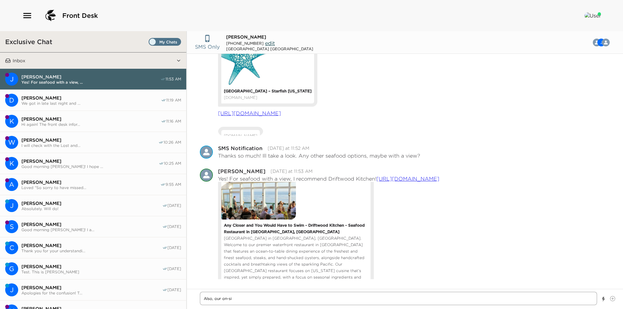
type textarea "x"
type textarea "Also, our on-sit"
type textarea "x"
type textarea "Also, our on-site"
type textarea "x"
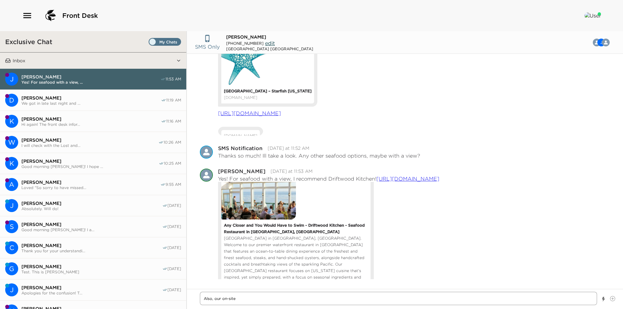
type textarea "Also, our on-site"
type textarea "x"
type textarea "Also, our on-site r"
type textarea "x"
type textarea "Also, our on-site re"
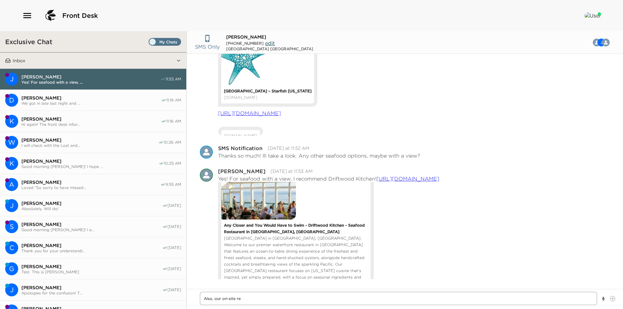
type textarea "x"
type textarea "Also, our on-site res"
type textarea "x"
type textarea "Also, our on-site rest"
type textarea "x"
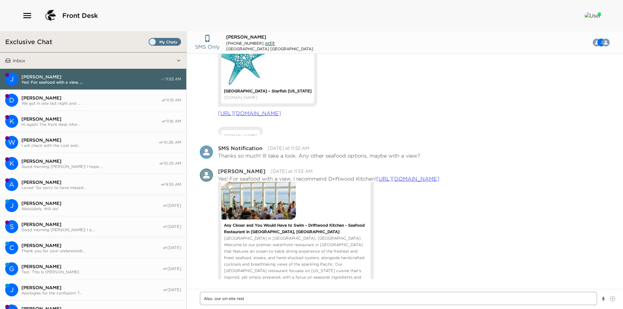
type textarea "Also, our on-site resta"
type textarea "x"
type textarea "Also, our on-site restau"
type textarea "x"
type textarea "Also, our on-site restaur"
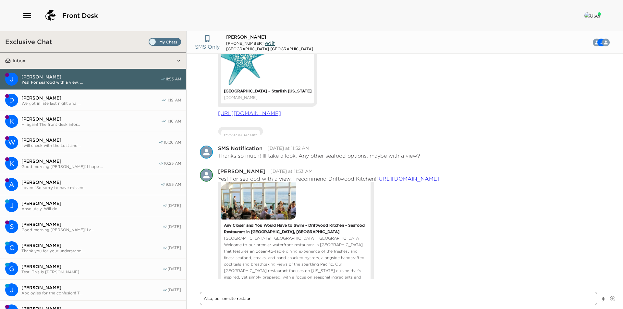
type textarea "x"
type textarea "Also, our on-site restaura"
type textarea "x"
type textarea "Also, our on-site restauran"
type textarea "x"
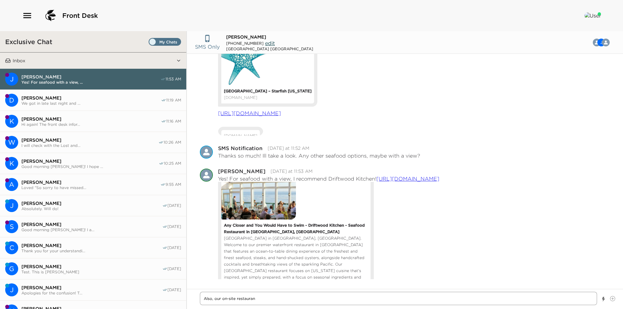
type textarea "Also, our on-site restaurant"
type textarea "x"
type textarea "Also, our on-site restaurant"
type textarea "x"
type textarea "Also, our on-site restaurant S"
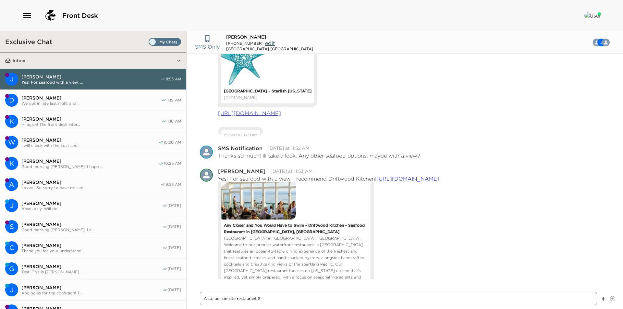
type textarea "x"
type textarea "Also, our on-site restaurant St"
type textarea "x"
type textarea "Also, our on-site restaurant Stu"
type textarea "x"
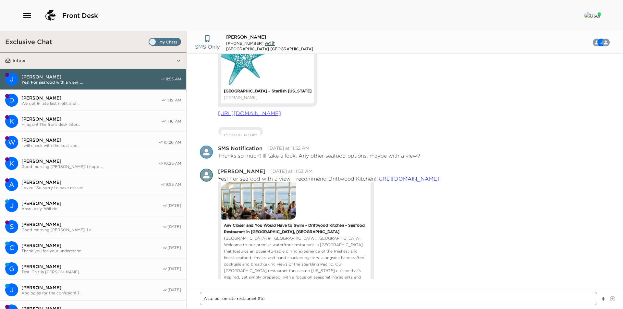
type textarea "Also, our on-site restaurant Stud"
type textarea "x"
type textarea "Also, our on-site restaurant Studi"
type textarea "x"
type textarea "Also, our on-site restaurant Studio"
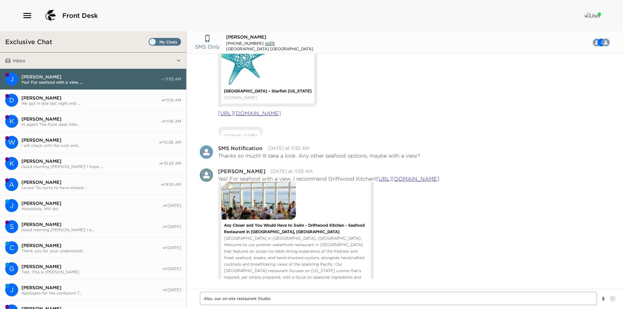
type textarea "x"
type textarea "Also, our on-site restaurant Studio"
type textarea "x"
type textarea "Also, our on-site restaurant Studio M"
type textarea "x"
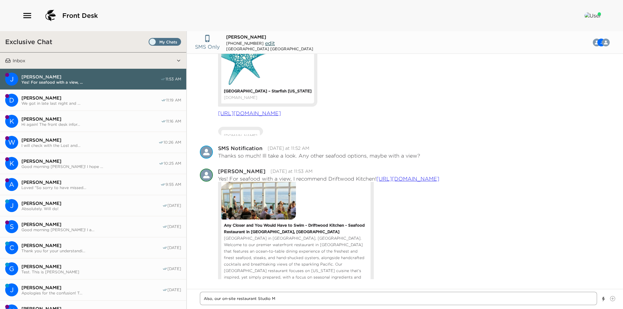
type textarea "Also, our on-site restaurant Studio Me"
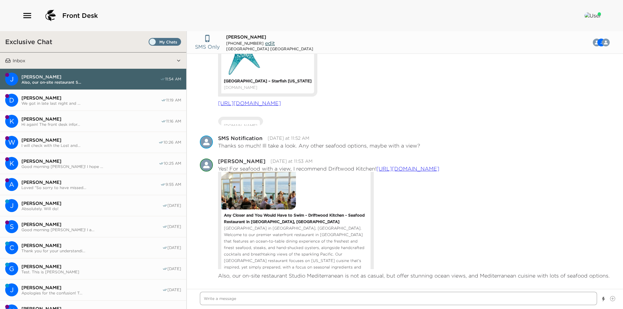
paste textarea "https://www.montage.com/lagunabeach/dining/studio-mediterranean/"
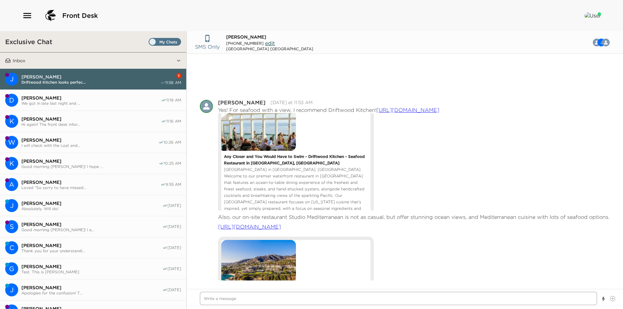
scroll to position [412, 0]
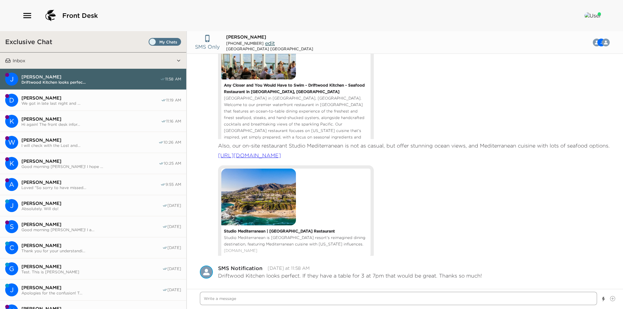
click at [443, 296] on textarea "Write a message" at bounding box center [398, 298] width 397 height 13
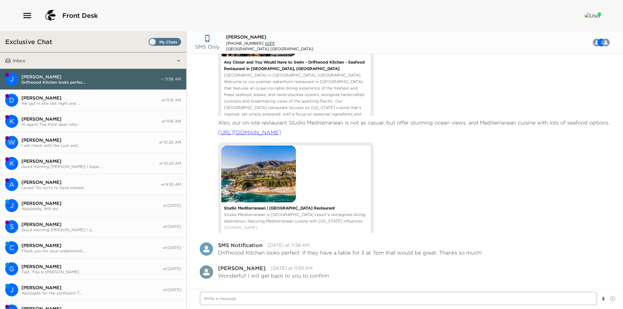
scroll to position [435, 0]
click at [294, 299] on textarea "You are all set for dinner at Driftwood Kitchen onight at 7pm for 3 people." at bounding box center [398, 298] width 397 height 13
click at [366, 298] on textarea "You are all set for dinner at Driftwood Kitchen tonight at 7pm for 3 people." at bounding box center [398, 298] width 397 height 13
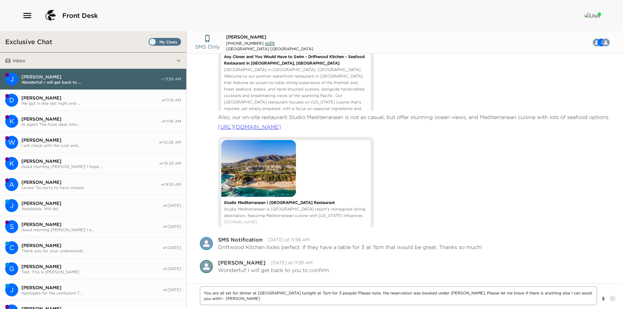
click at [460, 294] on textarea "You are all set for dinner at Driftwood Kitchen tonight at 7pm for 3 people! Pl…" at bounding box center [398, 296] width 397 height 19
click at [468, 306] on div "You are all set for dinner at Driftwood Kitchen tonight at 7pm for 3 people! Pl…" at bounding box center [398, 297] width 397 height 20
click at [261, 299] on textarea "You are all set for dinner at Driftwood Kitchen tonight at 7pm for 3 people! Pl…" at bounding box center [398, 296] width 397 height 19
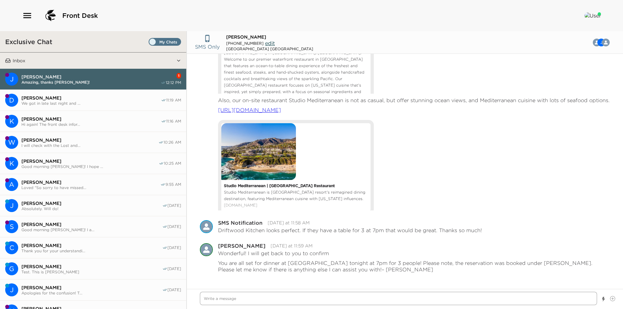
scroll to position [474, 0]
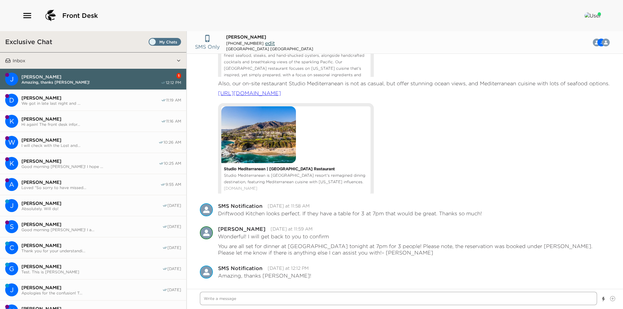
click at [259, 301] on textarea "Write a message" at bounding box center [398, 298] width 397 height 13
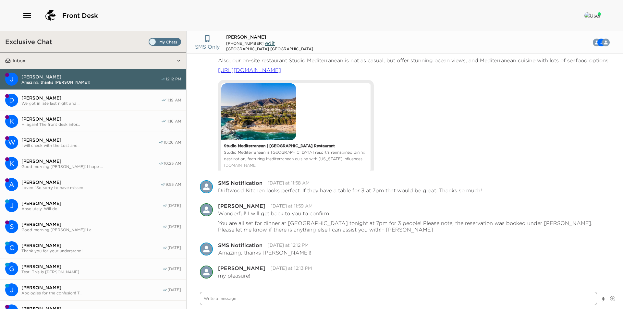
scroll to position [497, 0]
click at [584, 263] on div "Pause Escalation Edit Message Delete Vanessa Hurtado Today at 12:13 PM my pleas…" at bounding box center [405, 269] width 436 height 23
